Goal: Information Seeking & Learning: Check status

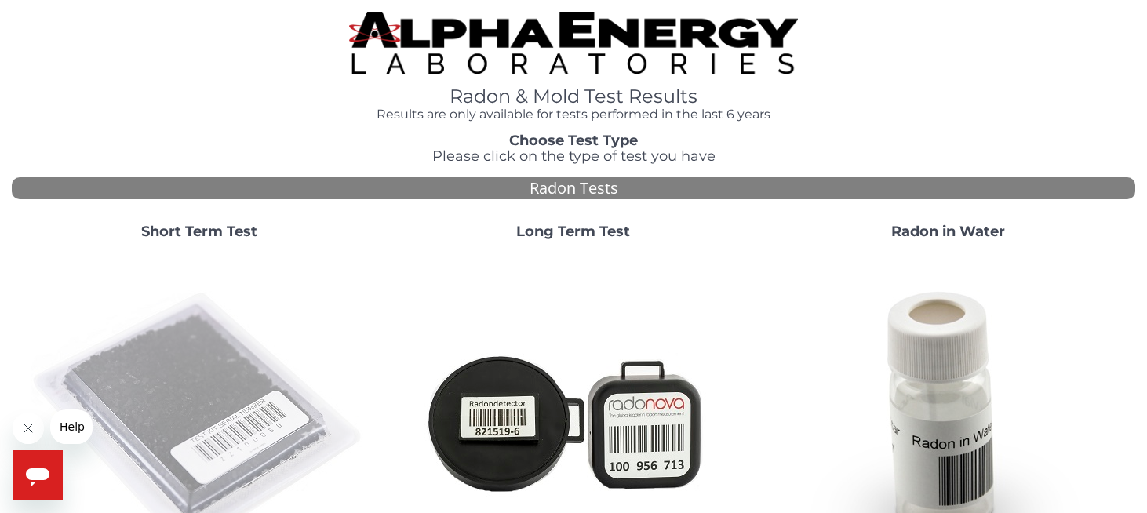
click at [219, 382] on img at bounding box center [199, 421] width 337 height 337
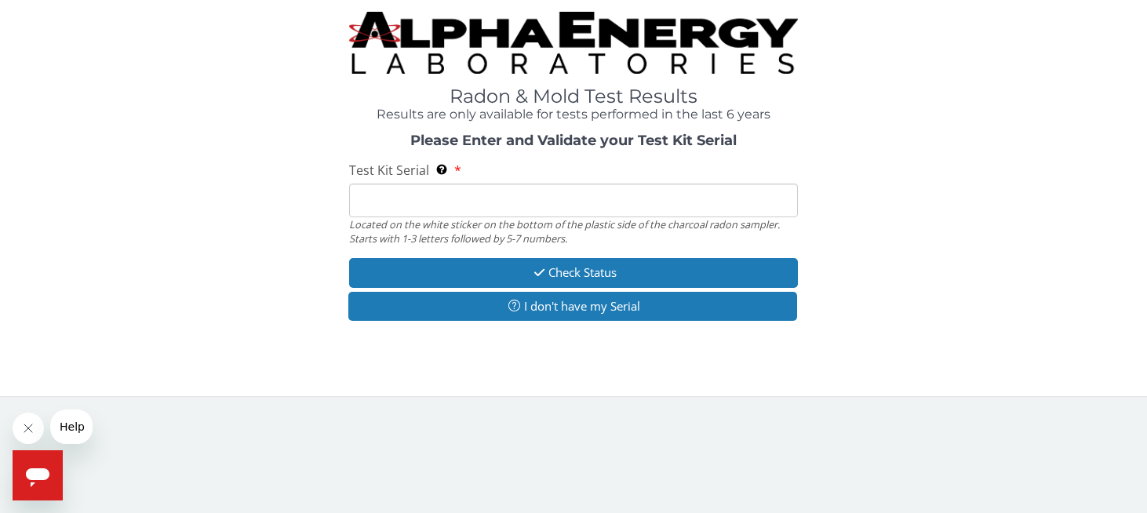
click at [389, 195] on input "Test Kit Serial Located on the white sticker on the bottom of the plastic side …" at bounding box center [573, 201] width 449 height 34
type input "FE471776"
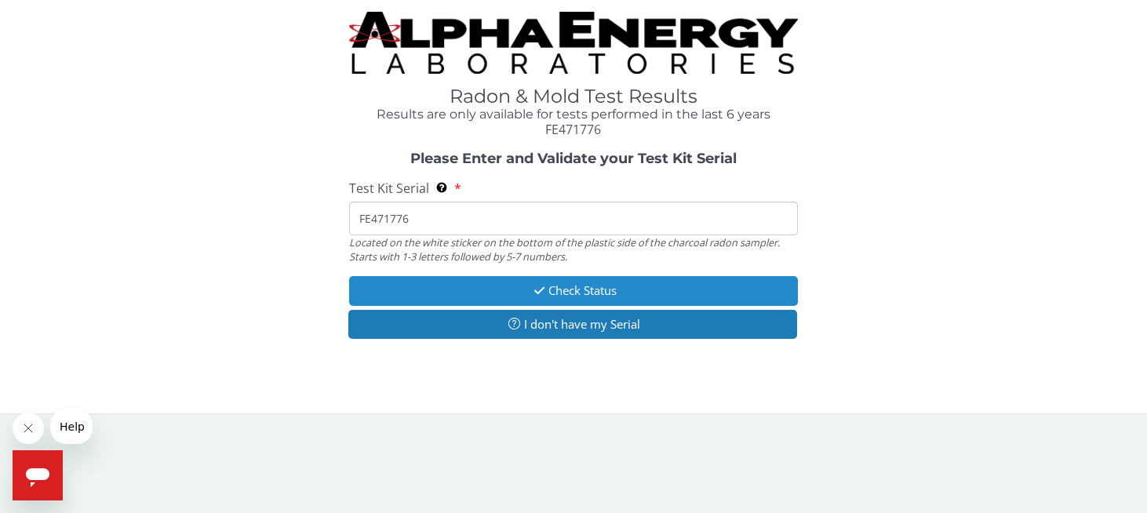
click at [560, 287] on button "Check Status" at bounding box center [573, 290] width 449 height 29
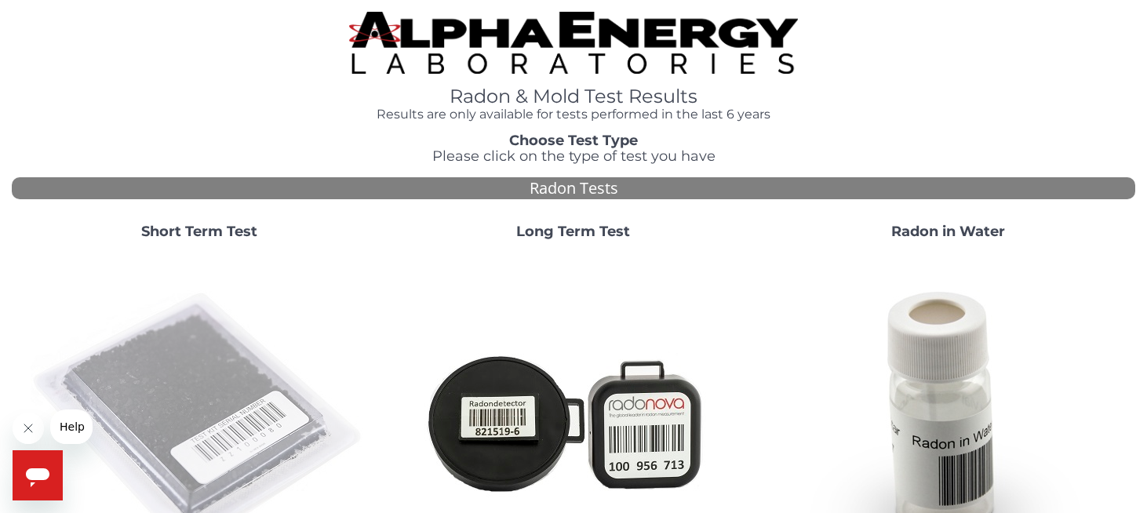
click at [223, 394] on img at bounding box center [199, 421] width 337 height 337
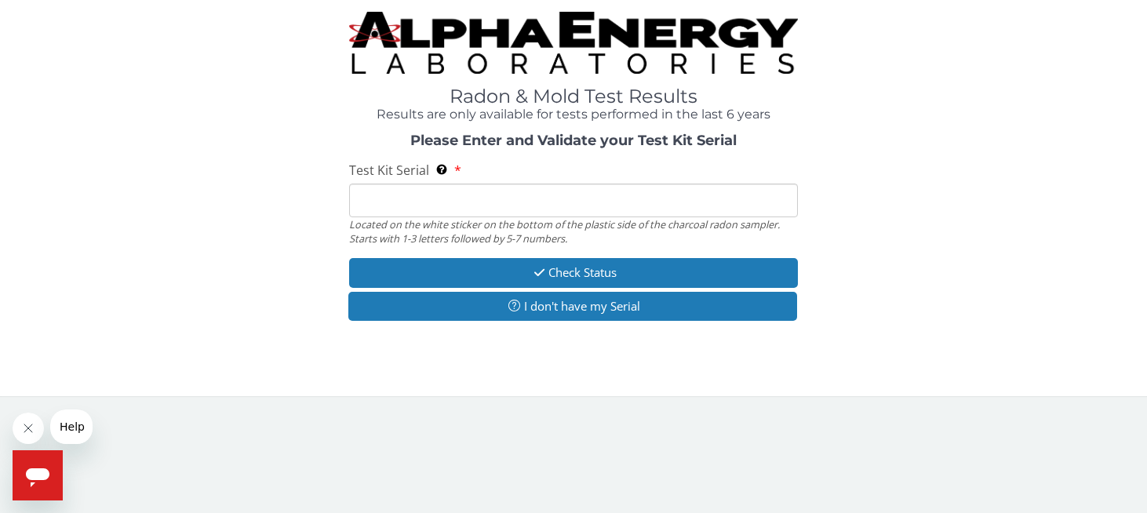
click at [387, 191] on input "Test Kit Serial Located on the white sticker on the bottom of the plastic side …" at bounding box center [573, 201] width 449 height 34
type input "FE471776"
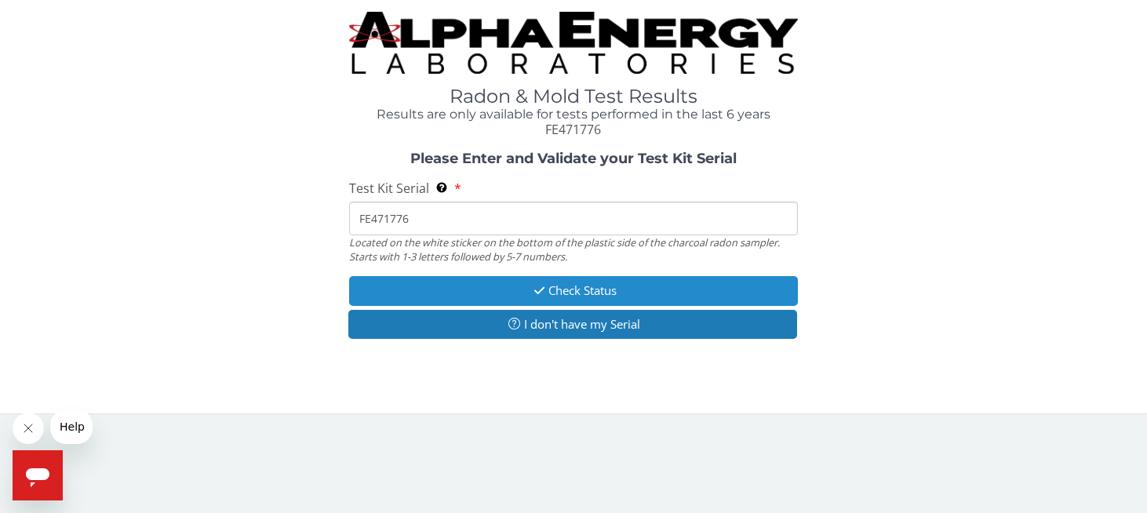
click at [569, 292] on button "Check Status" at bounding box center [573, 290] width 449 height 29
